Goal: Ask a question: Seek information or help from site administrators or community

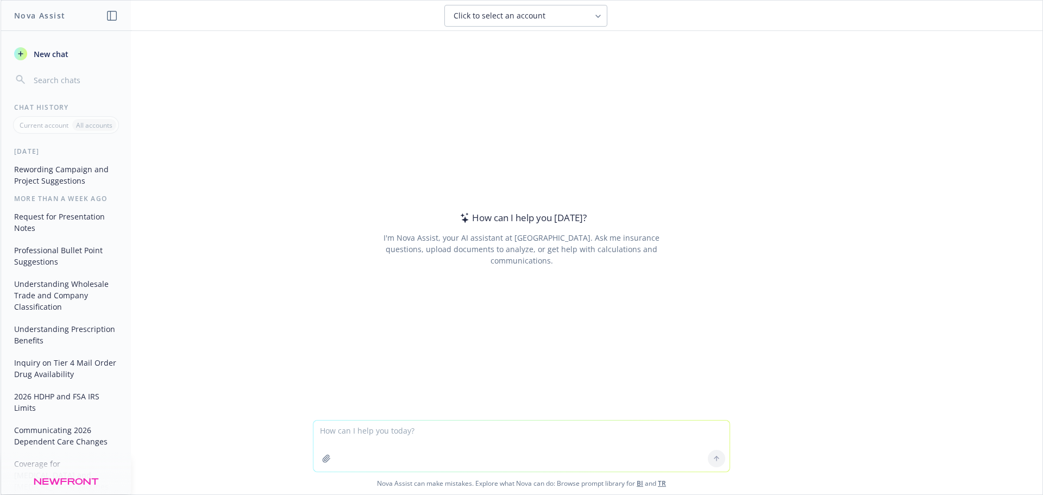
click at [419, 444] on textarea at bounding box center [522, 446] width 416 height 51
drag, startPoint x: 390, startPoint y: 440, endPoint x: 411, endPoint y: 419, distance: 29.6
click at [389, 437] on textarea "how" at bounding box center [522, 446] width 416 height 51
type textarea "how to end an email but not using thank you"
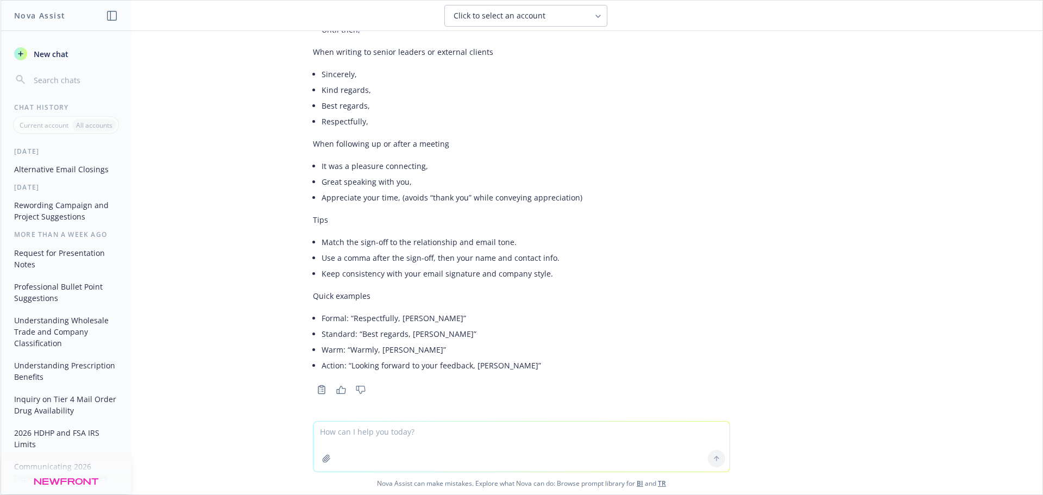
scroll to position [531, 0]
